Goal: Task Accomplishment & Management: Manage account settings

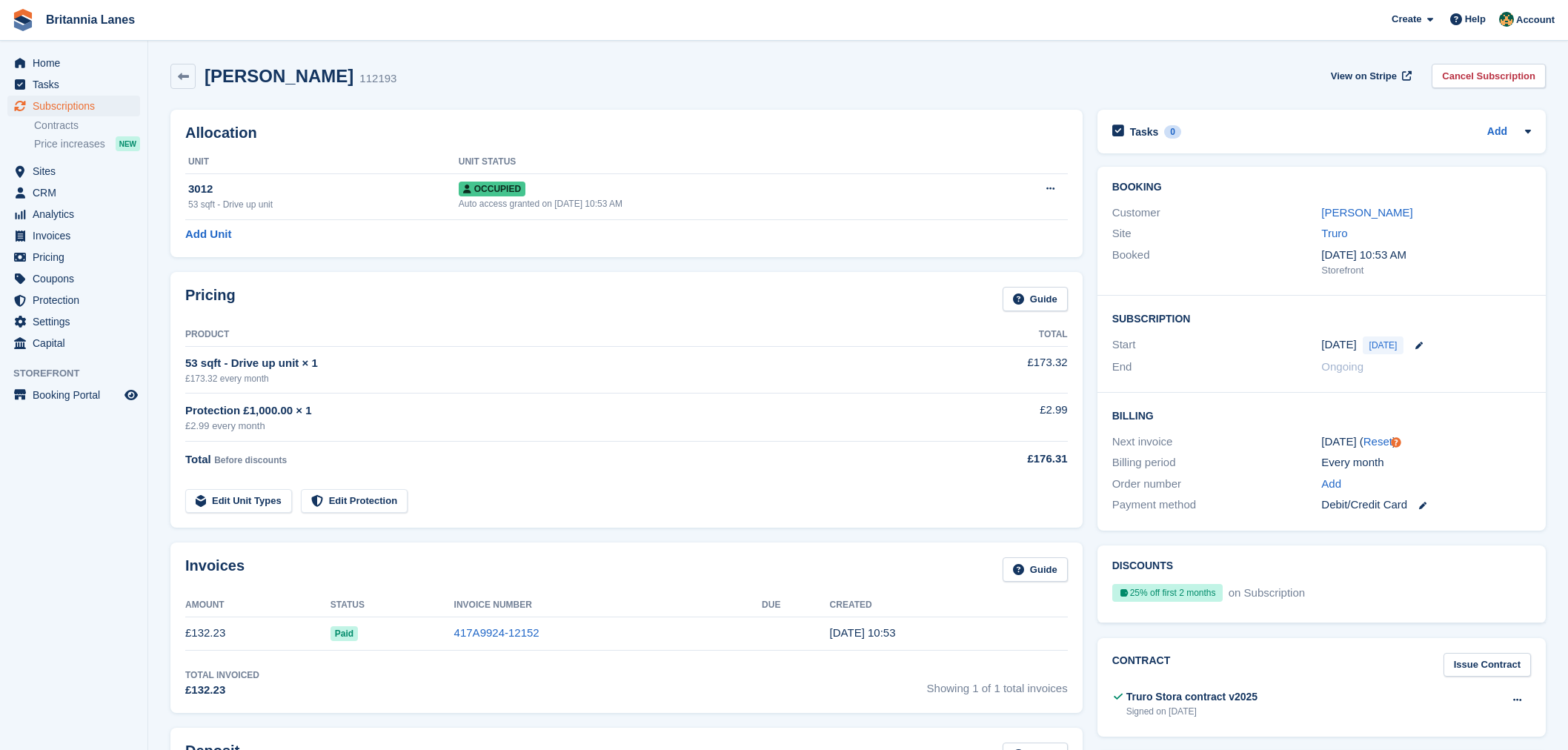
scroll to position [62, 0]
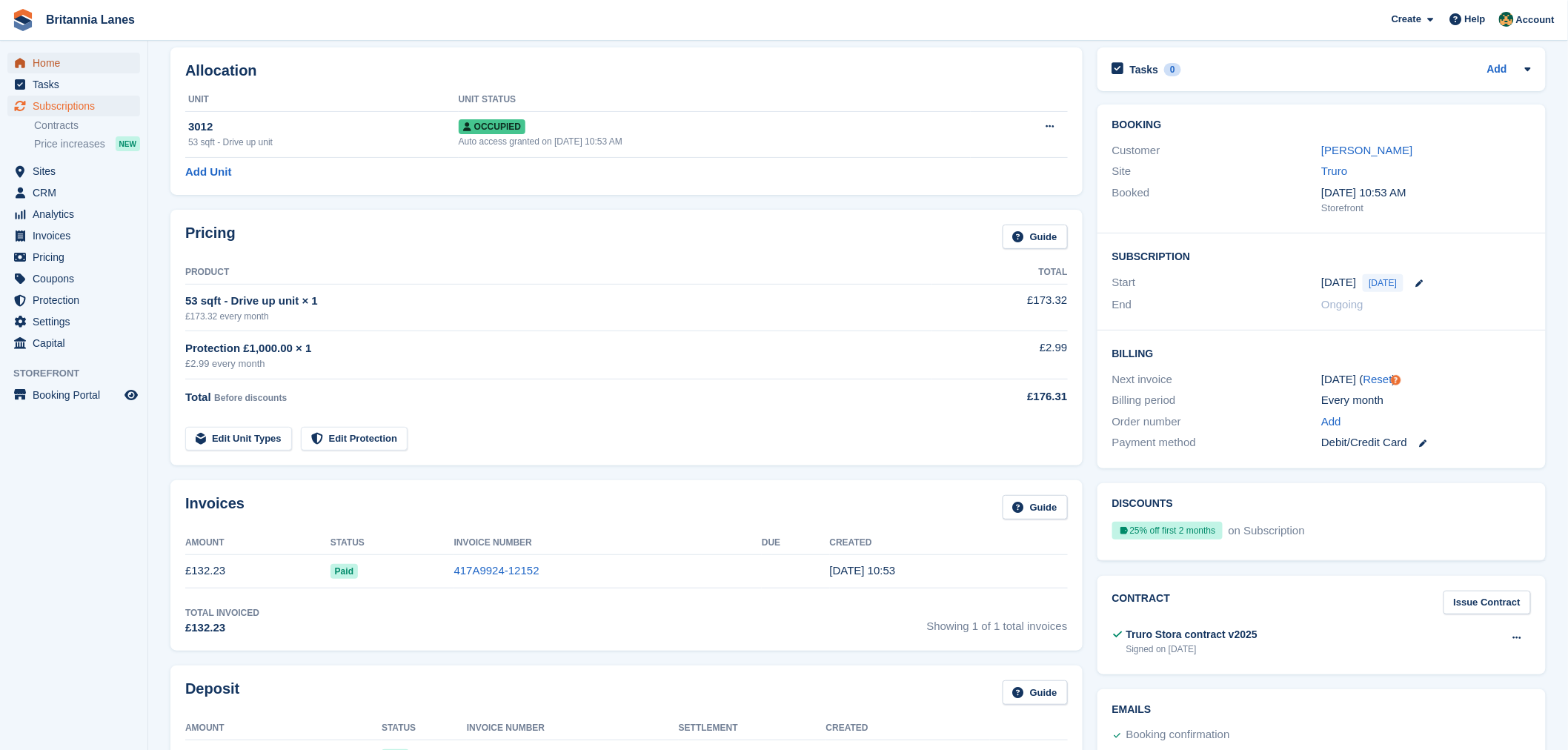
click at [65, 71] on span "Home" at bounding box center [76, 63] width 89 height 20
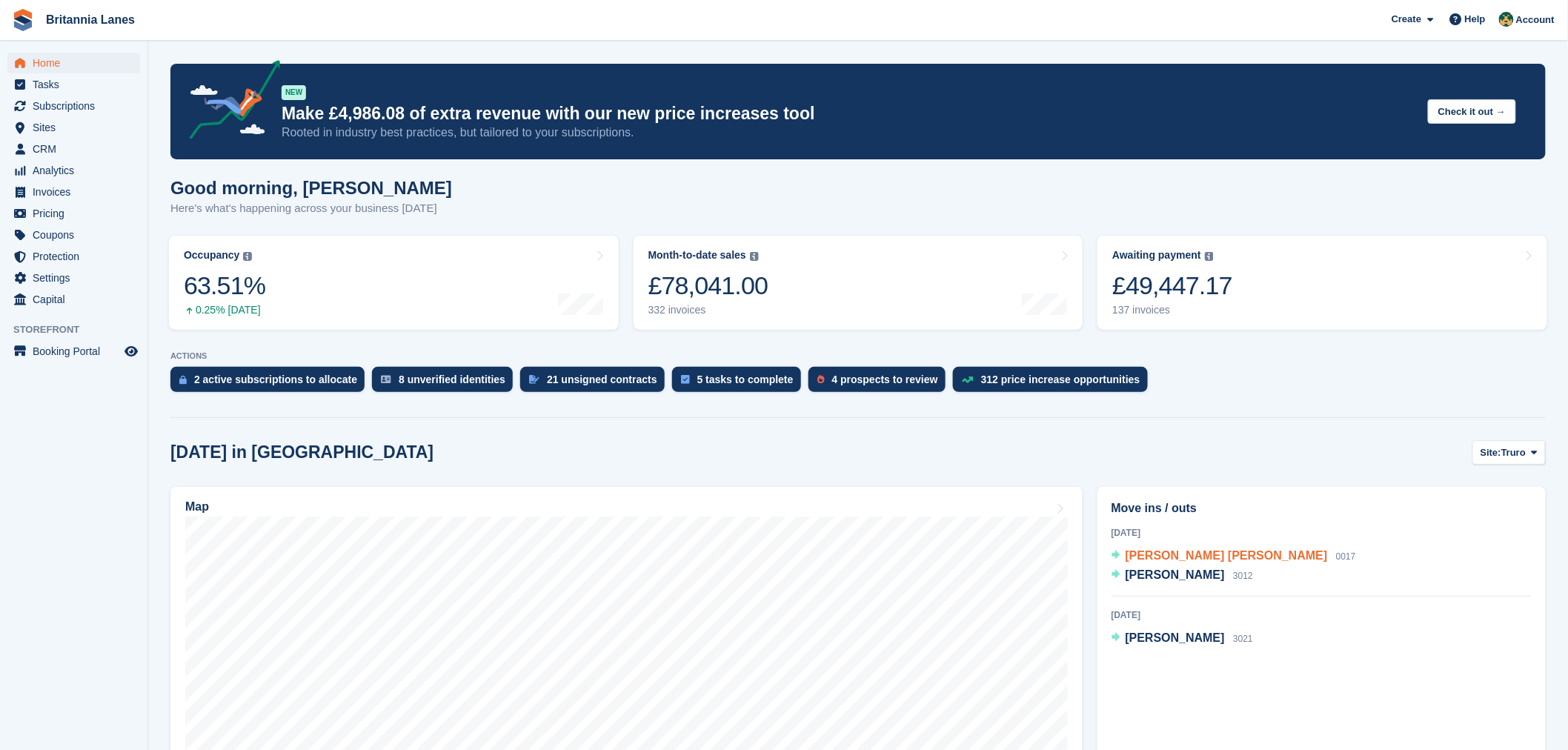
click at [1227, 559] on span "[PERSON_NAME] [PERSON_NAME]" at bounding box center [1226, 555] width 202 height 13
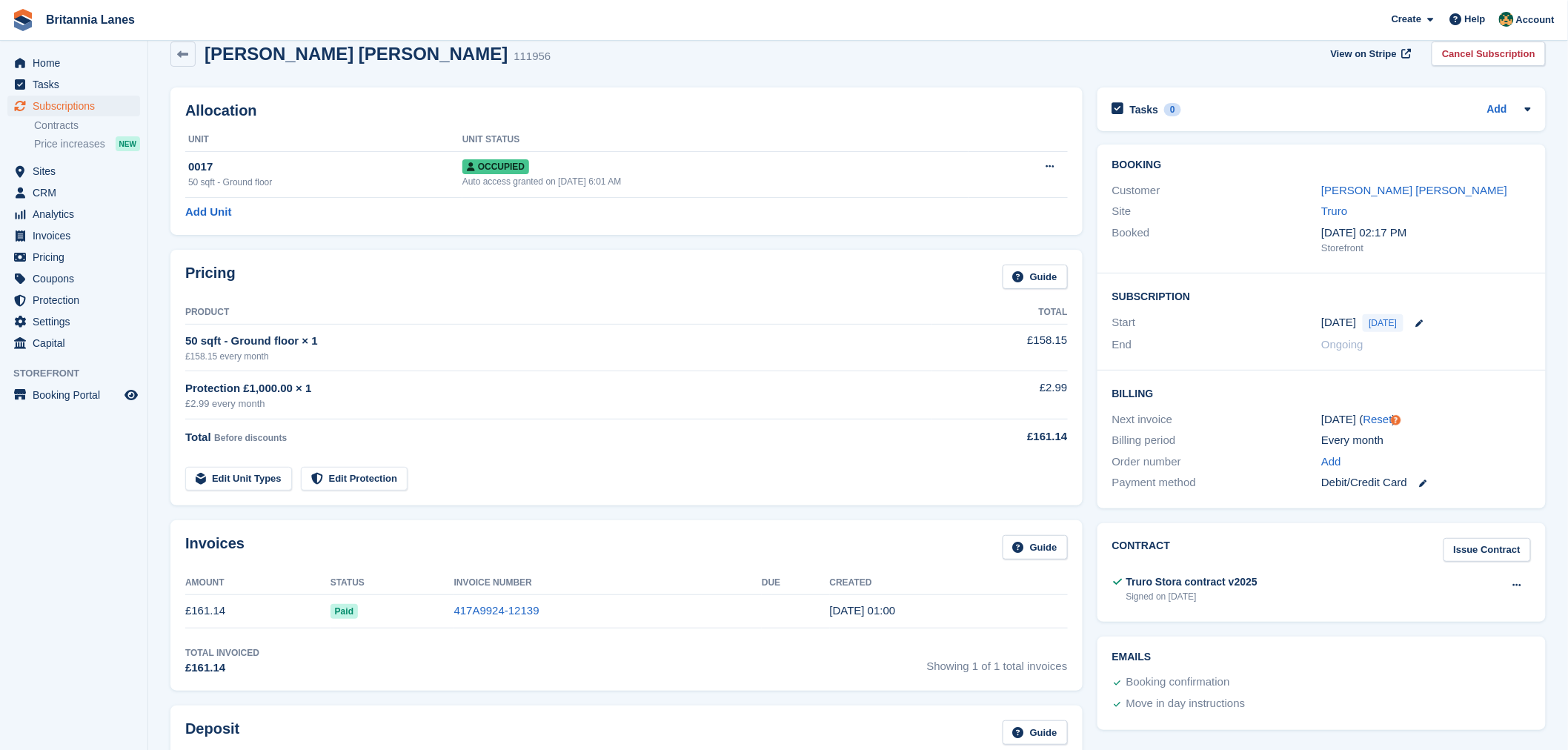
scroll to position [14, 0]
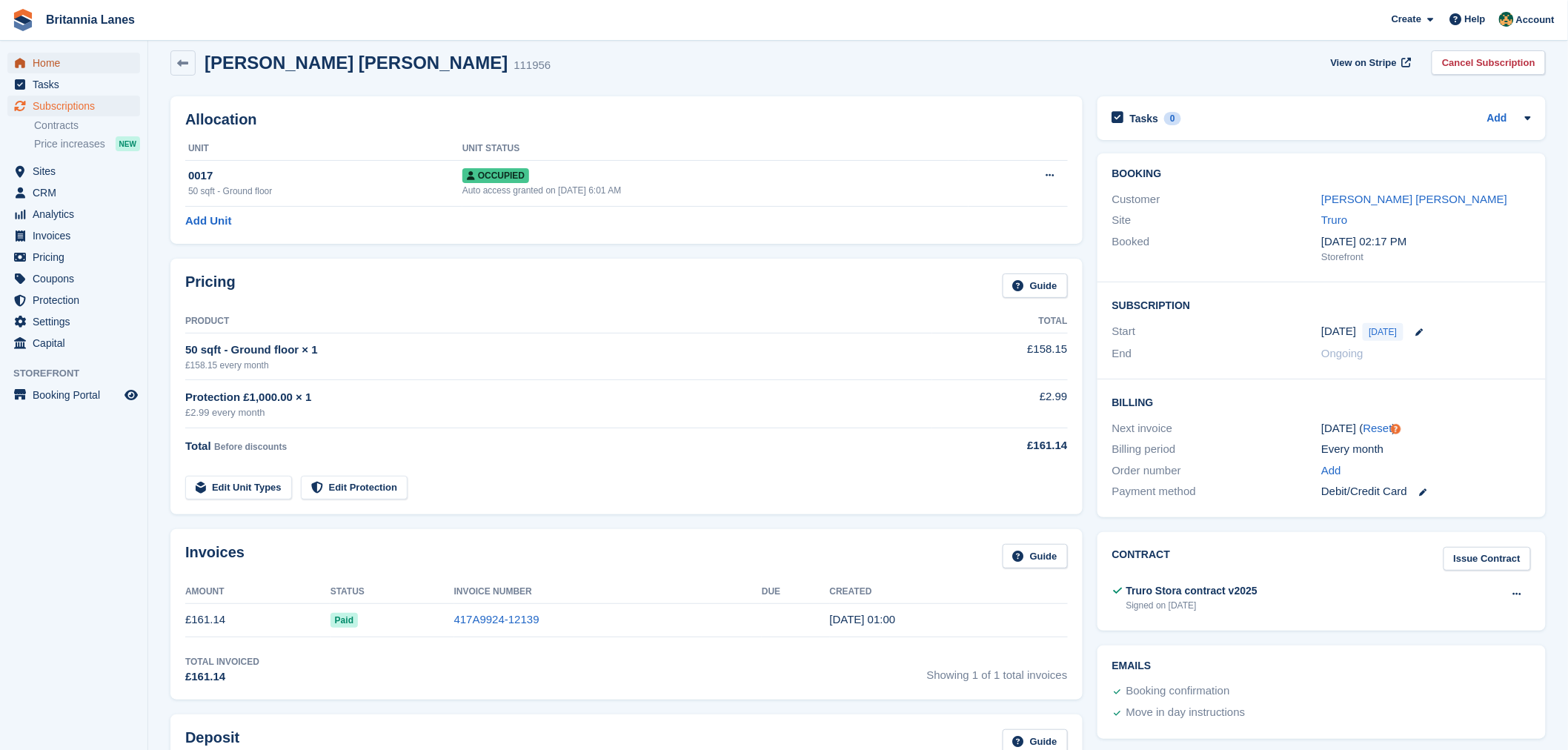
click at [84, 61] on span "Home" at bounding box center [76, 63] width 89 height 20
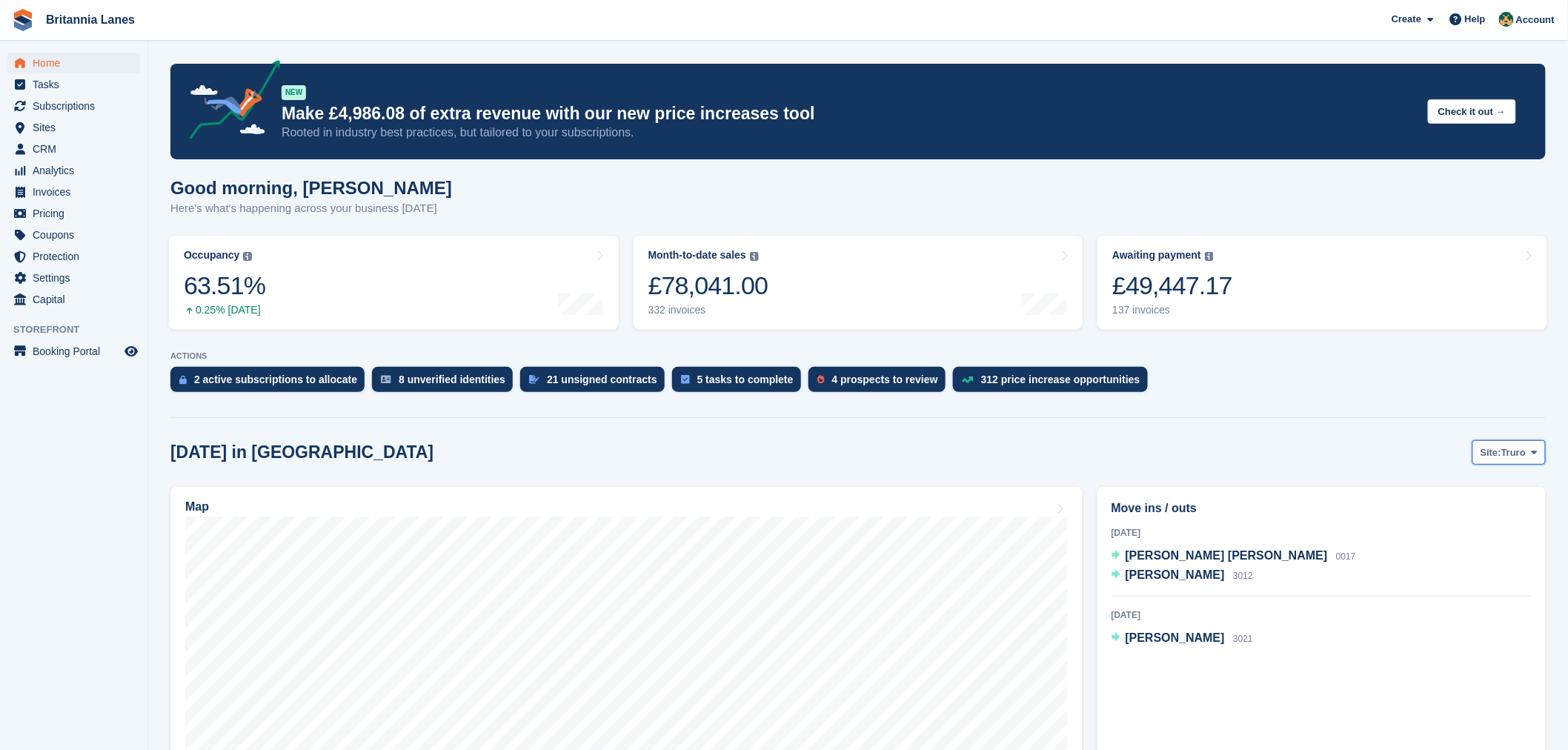
click at [1513, 455] on span "Truro" at bounding box center [1513, 452] width 25 height 14
click at [1437, 490] on link "Truro" at bounding box center [1472, 487] width 133 height 26
click at [99, 101] on span "Subscriptions" at bounding box center [76, 105] width 89 height 20
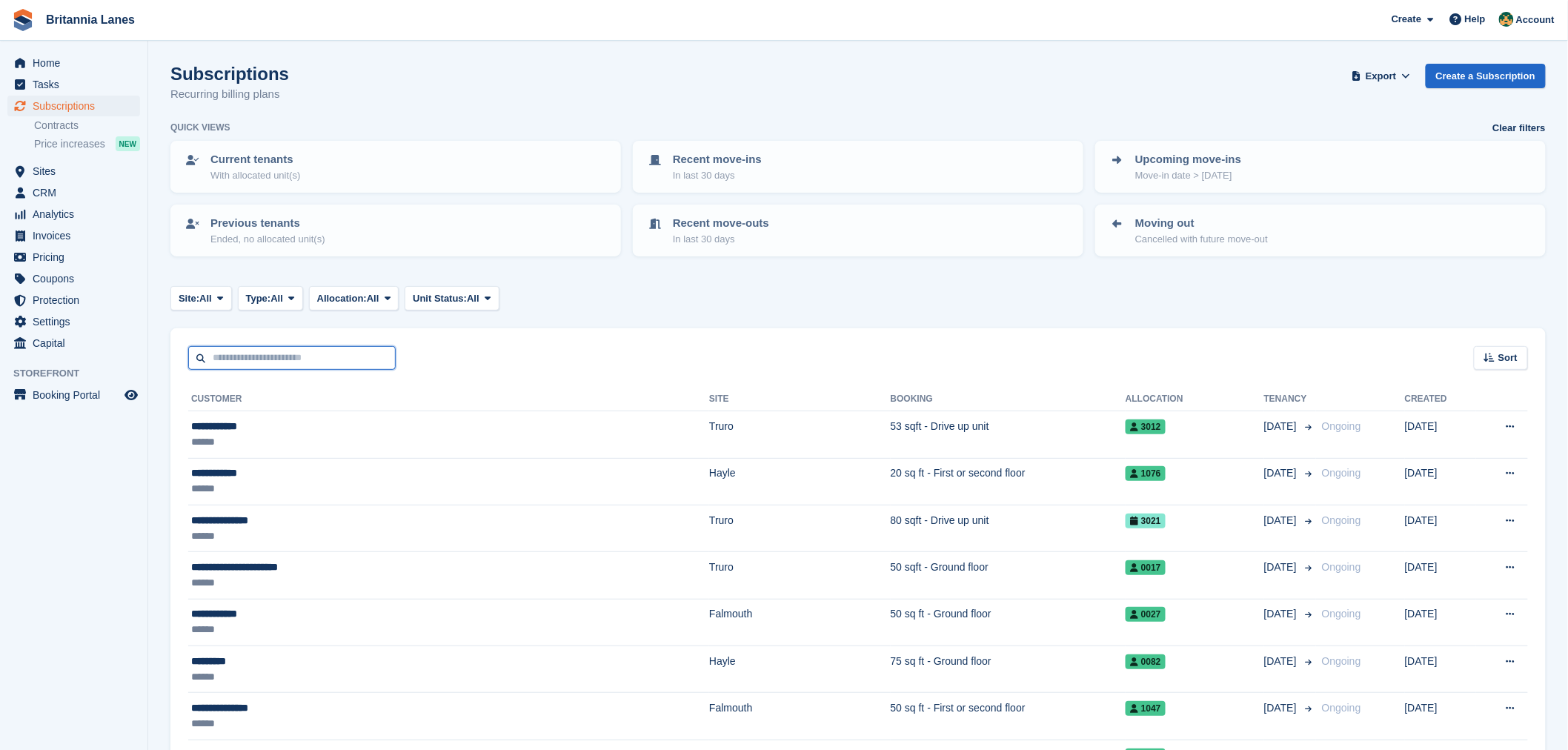
click at [305, 346] on input "text" at bounding box center [292, 358] width 207 height 25
type input "****"
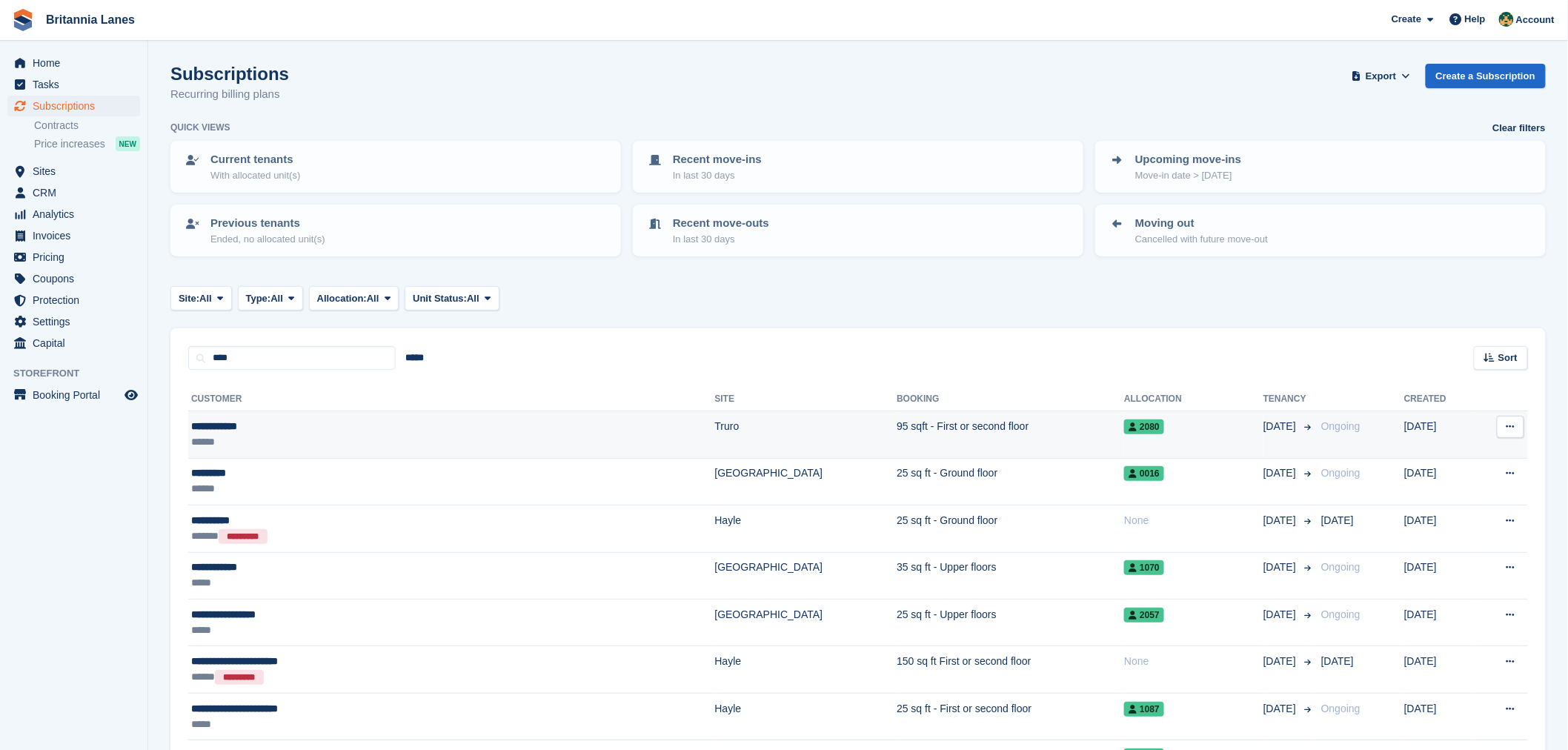
click at [290, 443] on div "******" at bounding box center [346, 442] width 309 height 15
